Goal: Navigation & Orientation: Understand site structure

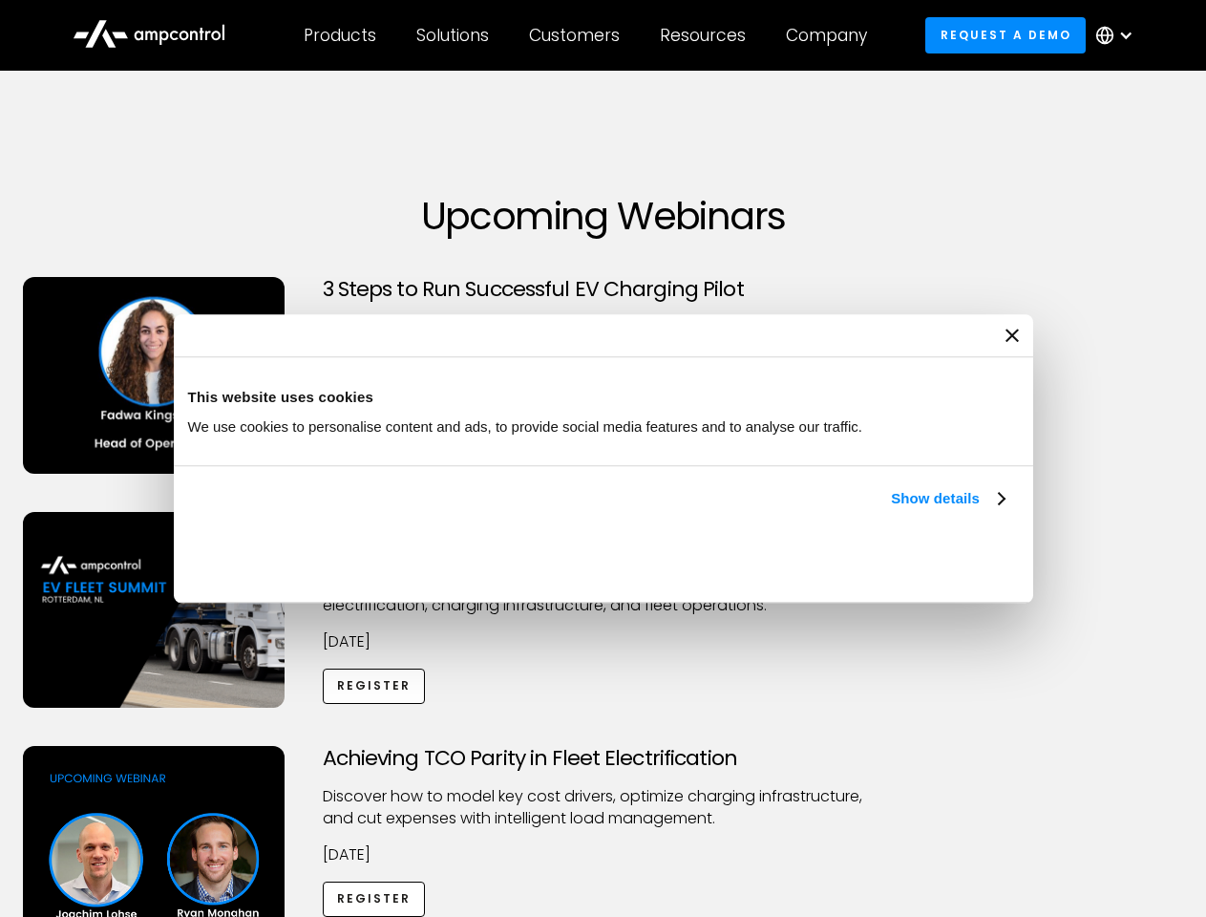
click at [891, 510] on link "Show details" at bounding box center [947, 498] width 113 height 23
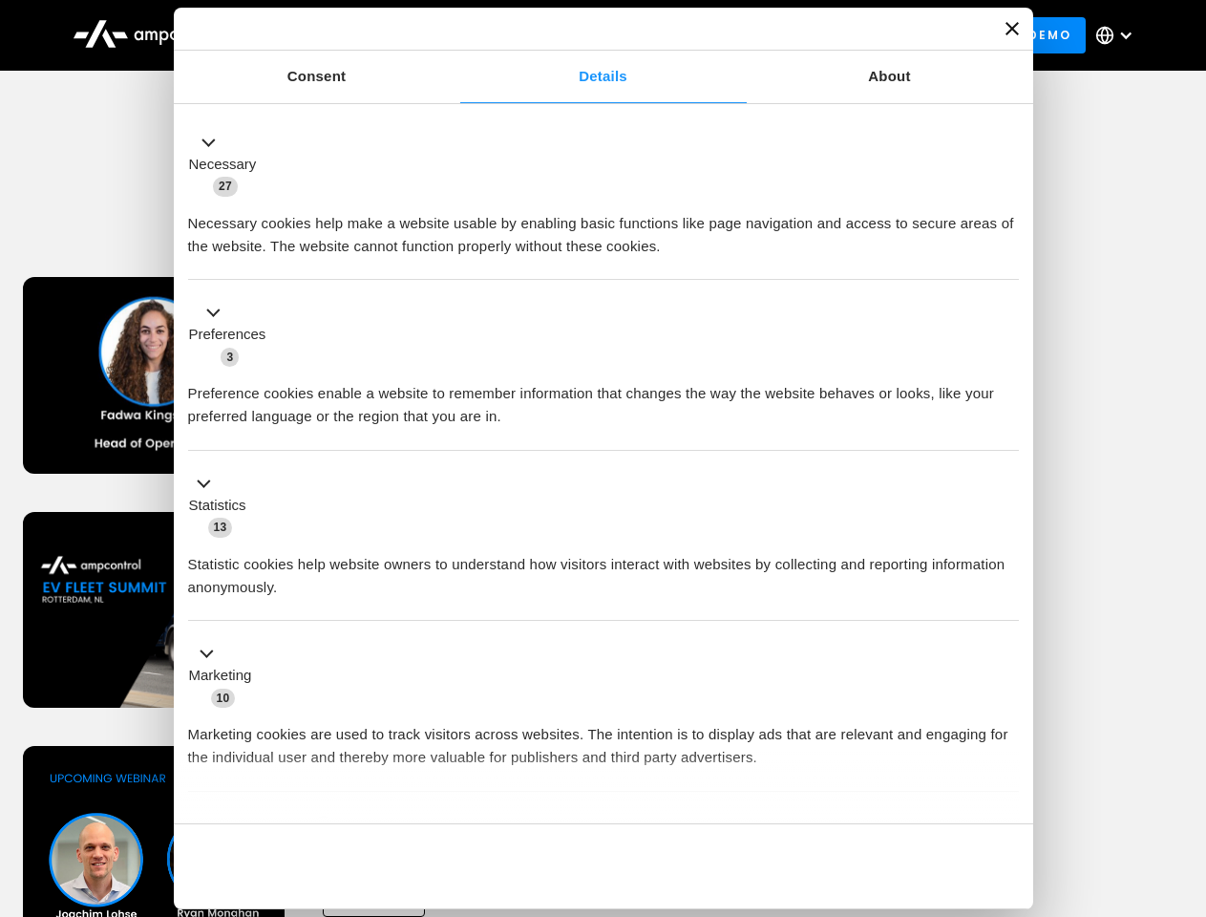
click at [1007, 838] on button "Okay" at bounding box center [881, 865] width 274 height 55
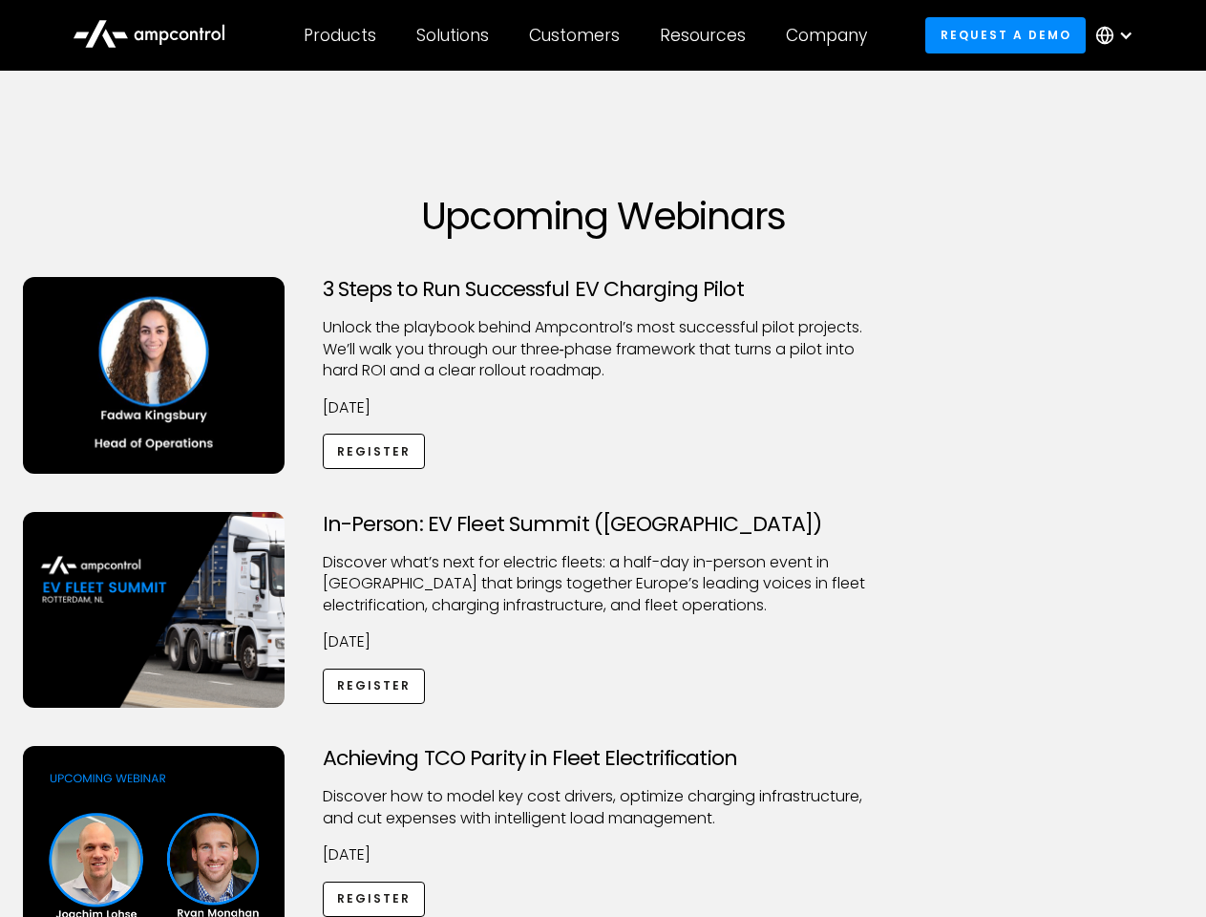
click at [1185, 770] on div "Achieving TCO Parity in Fleet Electrification Discover how to model key cost dr…" at bounding box center [603, 896] width 1199 height 300
click at [587, 35] on div "Customers" at bounding box center [574, 35] width 91 height 21
click at [339, 35] on div "Products" at bounding box center [340, 35] width 73 height 21
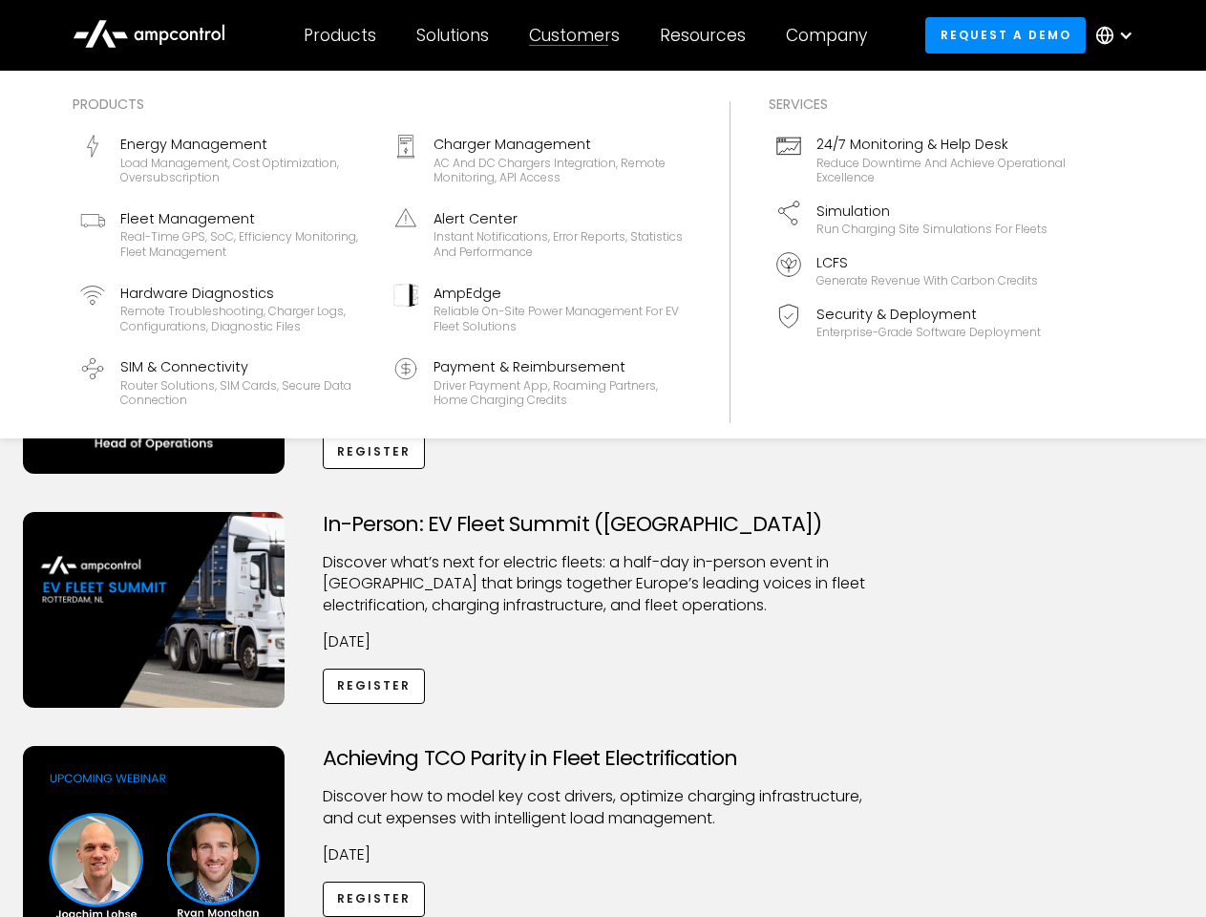
click at [454, 35] on div "Solutions" at bounding box center [452, 35] width 73 height 21
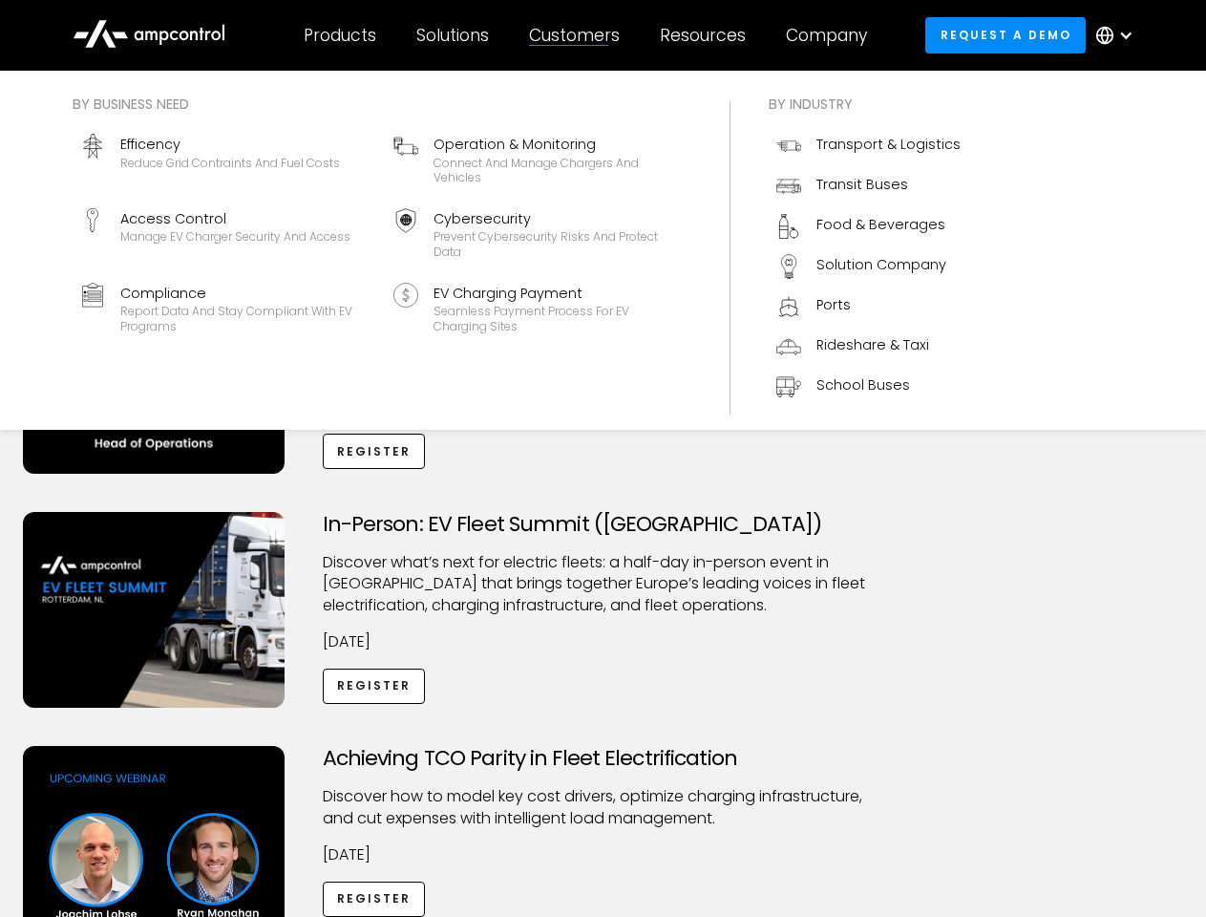
click at [578, 35] on div "Customers" at bounding box center [574, 35] width 91 height 21
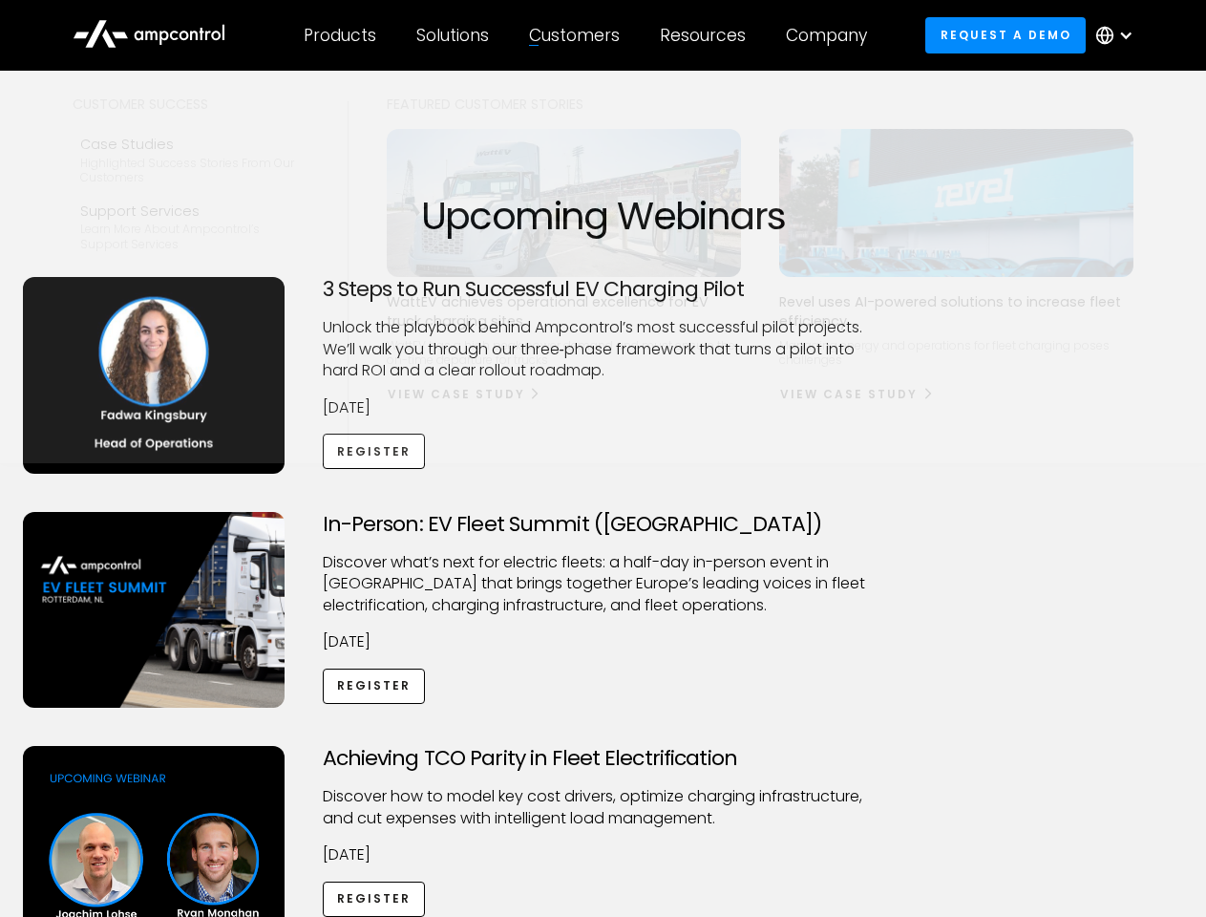
click at [707, 35] on div "Resources" at bounding box center [703, 35] width 86 height 21
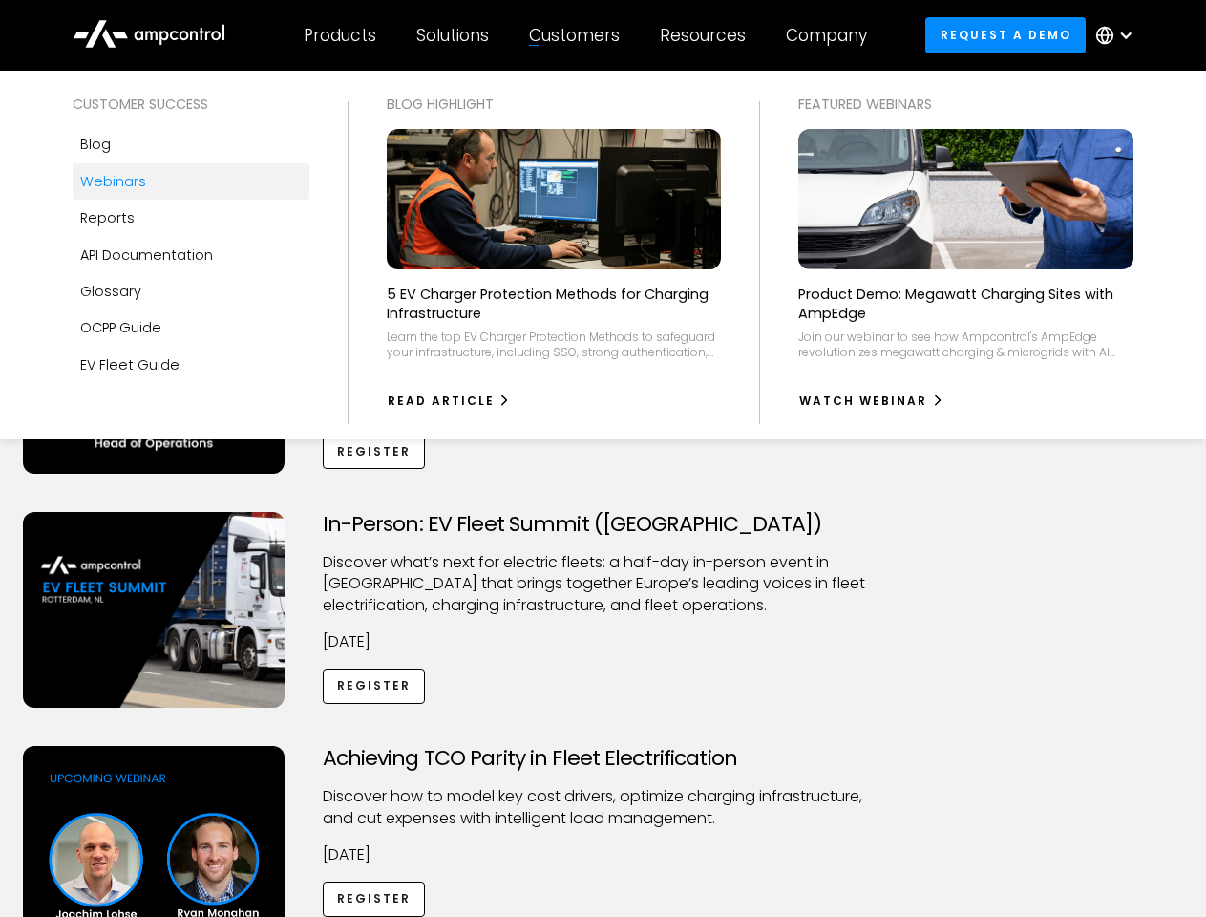
click at [833, 35] on div "Company" at bounding box center [826, 35] width 81 height 21
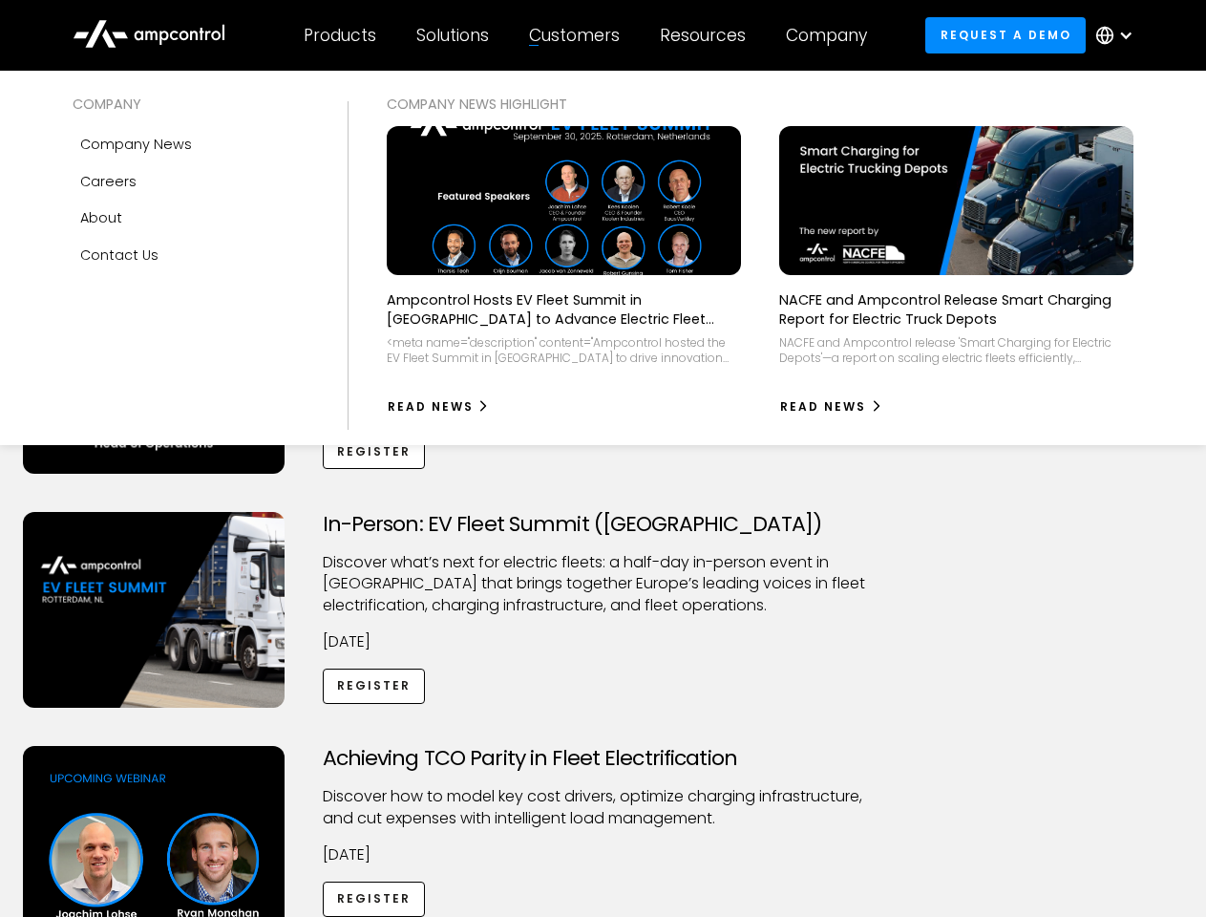
click at [1119, 35] on div at bounding box center [1125, 35] width 15 height 15
